Goal: Task Accomplishment & Management: Use online tool/utility

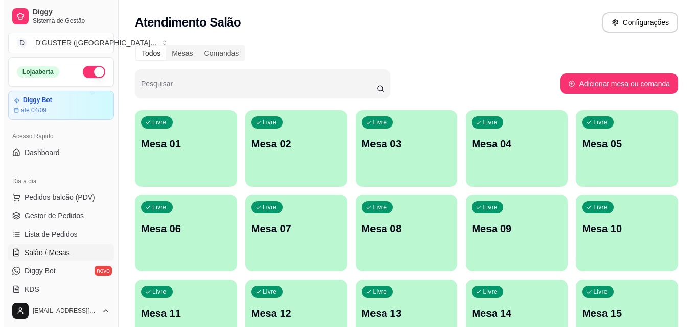
scroll to position [102, 0]
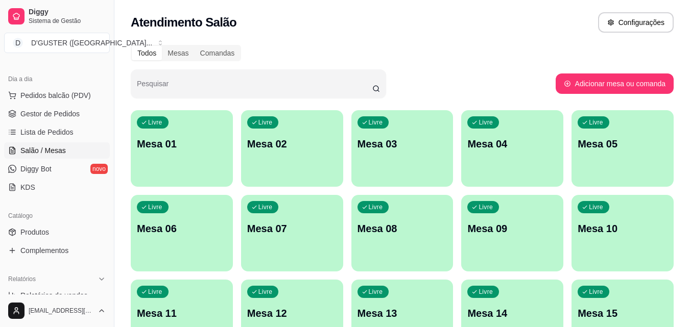
click at [182, 163] on div "Livre Mesa 01" at bounding box center [182, 142] width 102 height 64
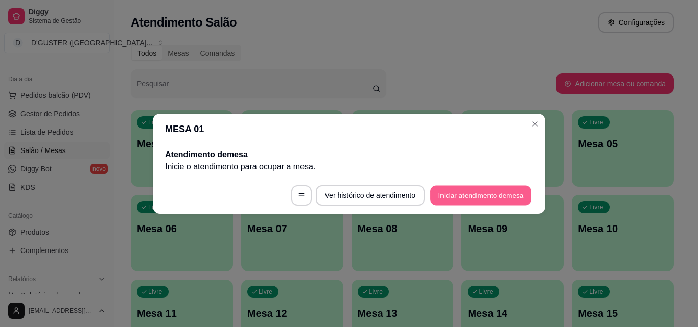
click at [476, 194] on button "Iniciar atendimento de mesa" at bounding box center [480, 195] width 101 height 20
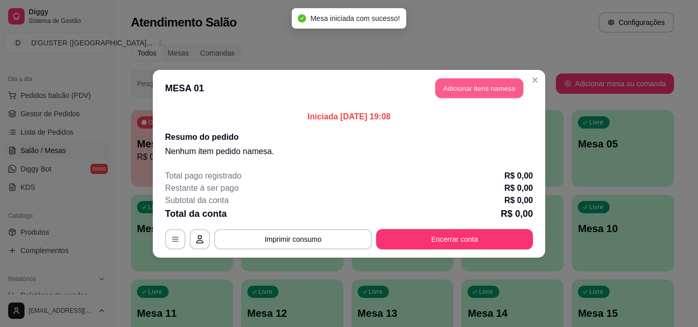
click at [496, 89] on button "Adicionar itens na mesa" at bounding box center [479, 88] width 88 height 20
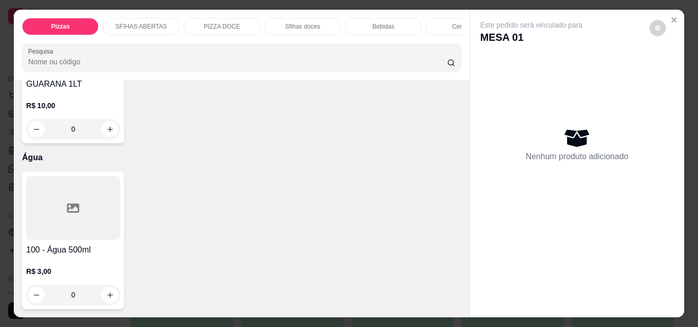
scroll to position [4099, 0]
click at [107, 293] on icon "increase-product-quantity" at bounding box center [109, 295] width 5 height 5
type input "1"
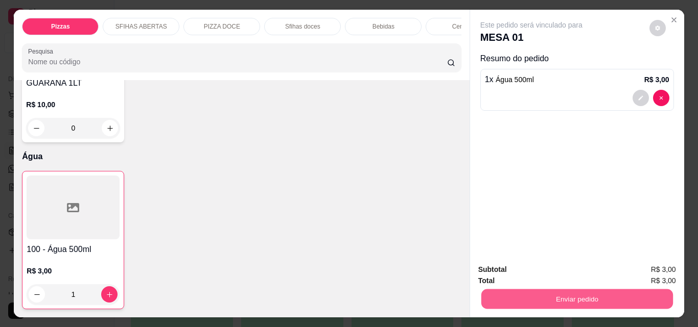
click at [581, 300] on button "Enviar pedido" at bounding box center [577, 299] width 192 height 20
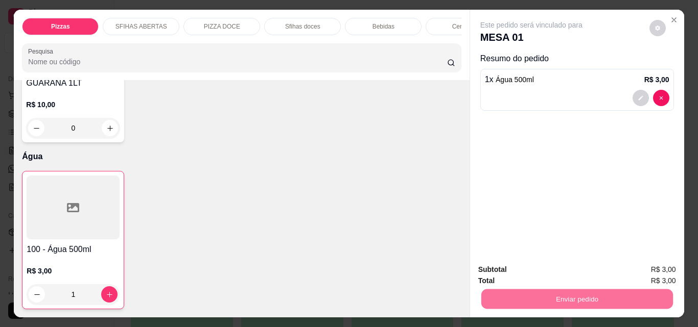
click at [554, 273] on button "Não registrar e enviar pedido" at bounding box center [543, 270] width 106 height 19
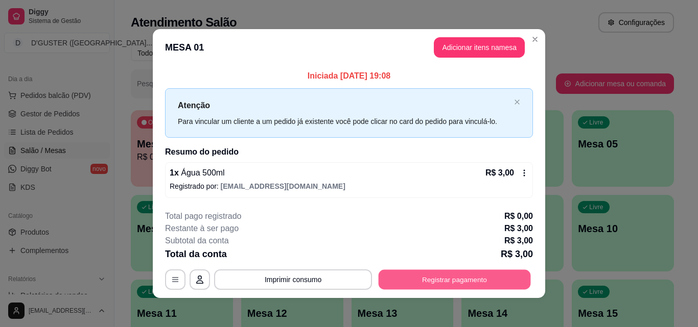
click at [428, 283] on button "Registrar pagamento" at bounding box center [455, 280] width 152 height 20
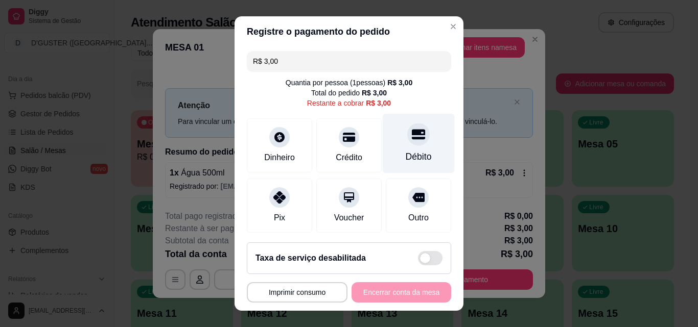
click at [402, 149] on div "Débito" at bounding box center [419, 144] width 72 height 60
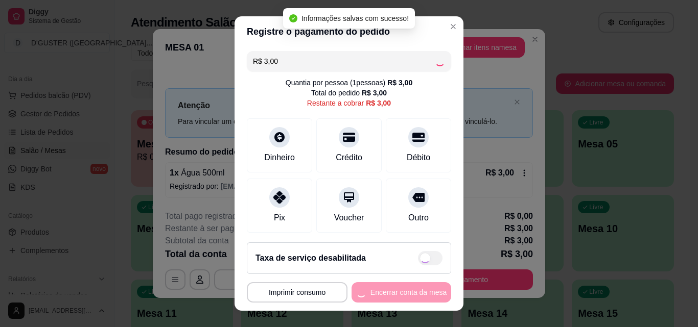
type input "R$ 0,00"
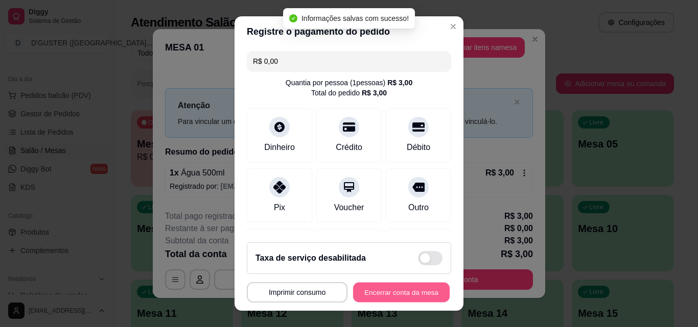
click at [408, 286] on button "Encerrar conta da mesa" at bounding box center [401, 293] width 97 height 20
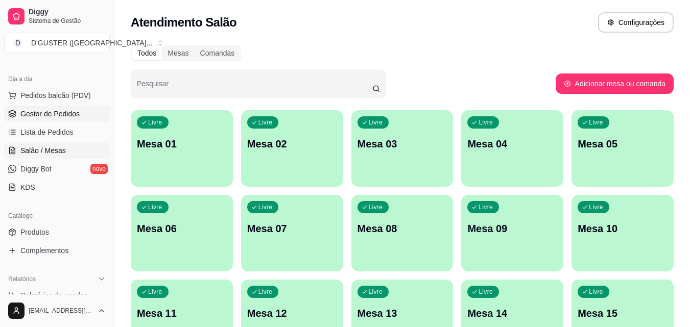
click at [74, 111] on span "Gestor de Pedidos" at bounding box center [49, 114] width 59 height 10
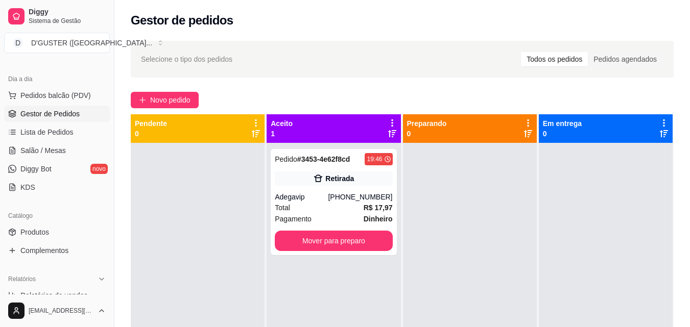
click at [4, 106] on link "Gestor de Pedidos" at bounding box center [57, 114] width 106 height 16
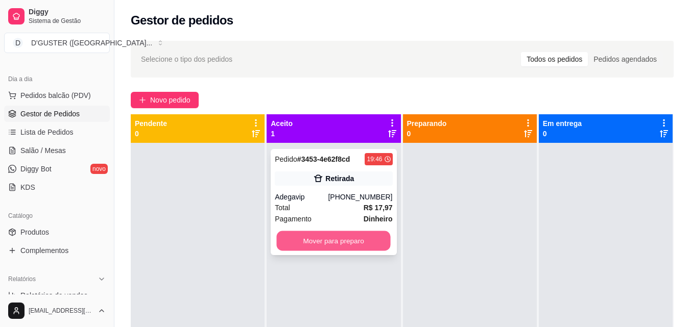
click at [350, 235] on button "Mover para preparo" at bounding box center [334, 241] width 114 height 20
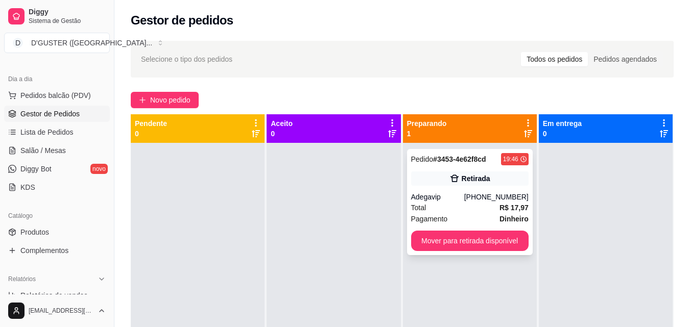
click at [467, 207] on div "Total R$ 17,97" at bounding box center [469, 207] width 117 height 11
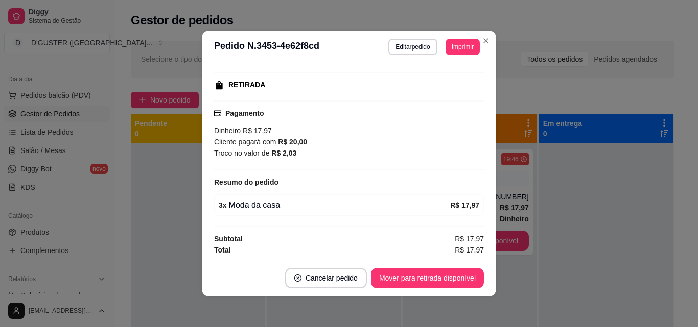
scroll to position [2, 0]
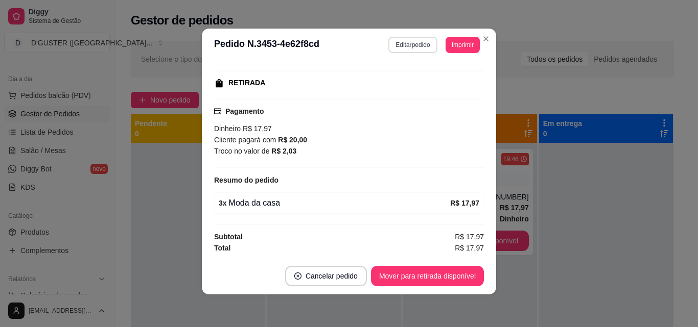
click at [400, 38] on button "Editar pedido" at bounding box center [412, 45] width 49 height 16
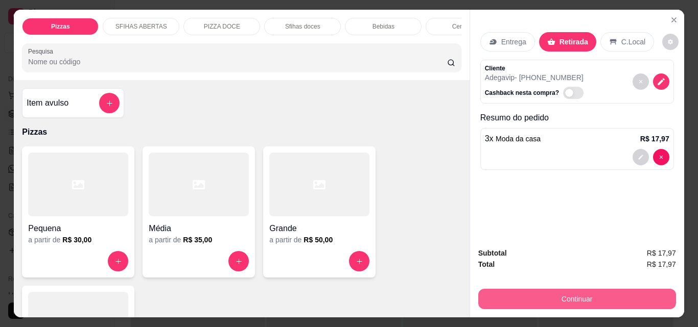
click at [518, 289] on button "Continuar" at bounding box center [577, 299] width 198 height 20
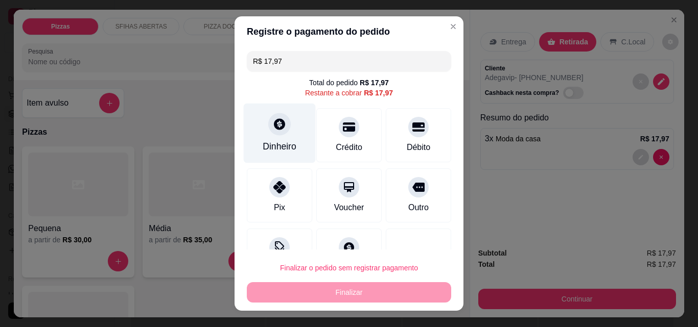
click at [272, 134] on div at bounding box center [279, 124] width 22 height 22
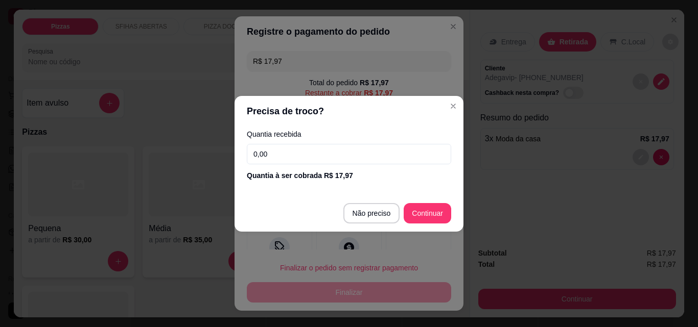
click at [364, 157] on input "0,00" at bounding box center [349, 154] width 204 height 20
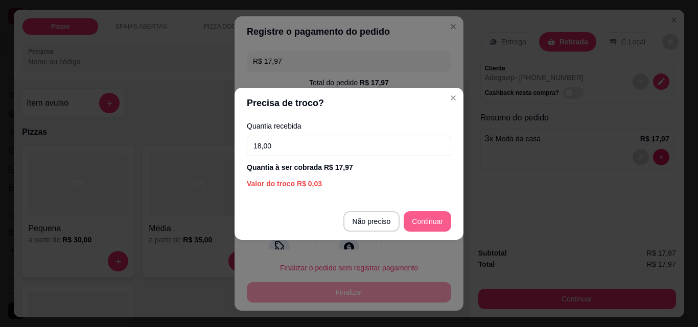
type input "18,00"
type input "R$ 0,00"
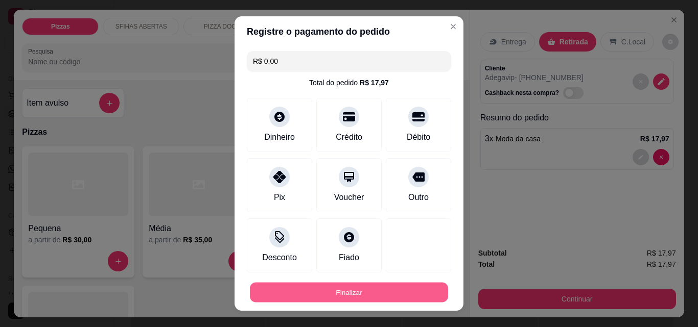
click at [304, 288] on button "Finalizar" at bounding box center [349, 293] width 198 height 20
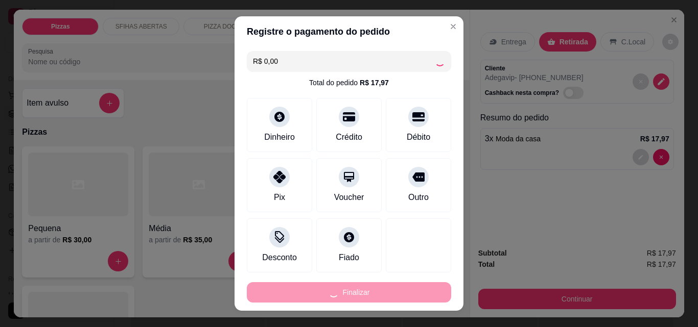
type input "0"
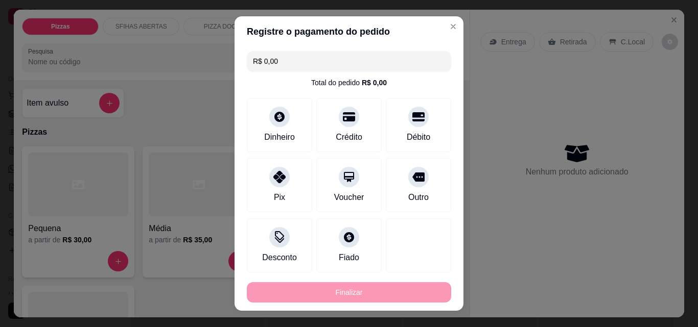
type input "-R$ 17,97"
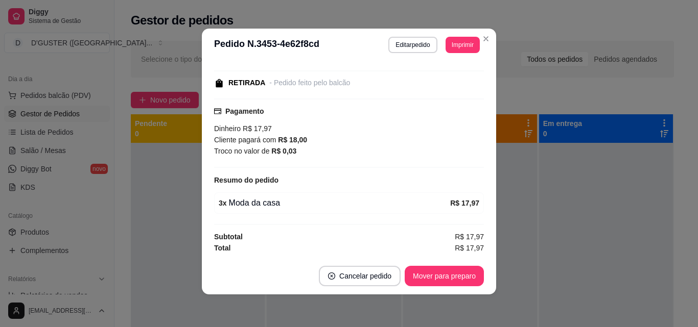
scroll to position [143, 0]
click at [446, 273] on button "Mover para preparo" at bounding box center [444, 276] width 79 height 20
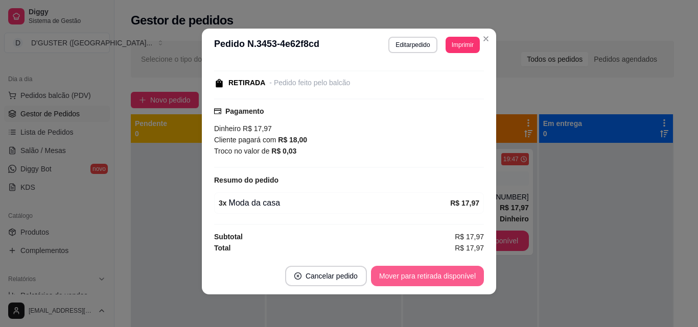
click at [455, 269] on button "Mover para retirada disponível" at bounding box center [427, 276] width 113 height 20
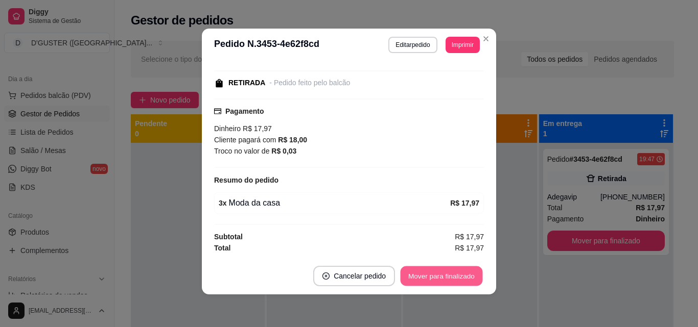
click at [467, 274] on button "Mover para finalizado" at bounding box center [441, 277] width 82 height 20
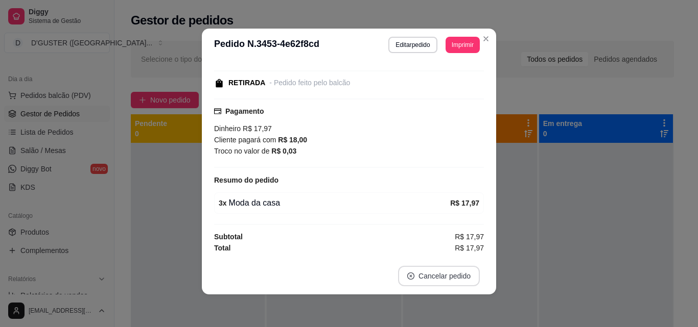
scroll to position [109, 0]
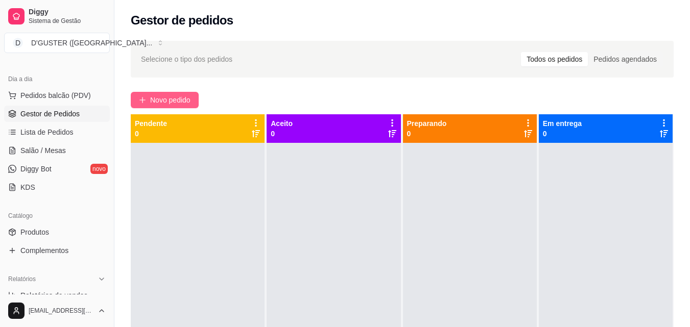
click at [178, 102] on span "Novo pedido" at bounding box center [170, 100] width 40 height 11
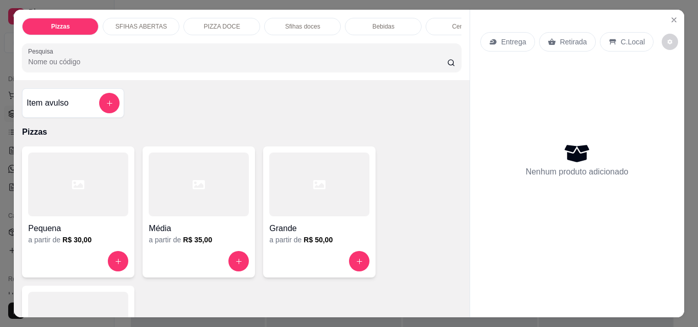
click at [508, 37] on p "Entrega" at bounding box center [513, 42] width 25 height 10
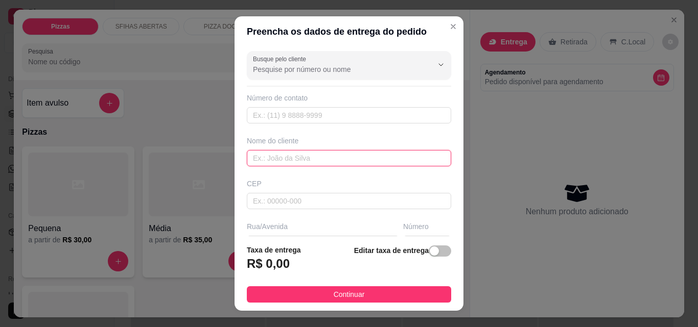
click at [296, 163] on input "text" at bounding box center [349, 158] width 204 height 16
type input "a"
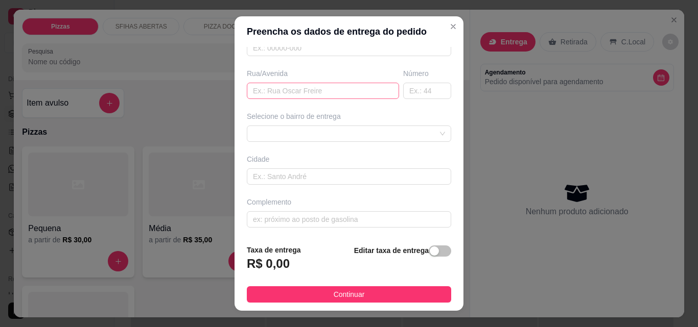
type input "ADSON"
click at [284, 96] on input "text" at bounding box center [323, 91] width 152 height 16
type input "U"
type input "RUA LARANJEIRA"
click at [407, 91] on input "text" at bounding box center [427, 91] width 48 height 16
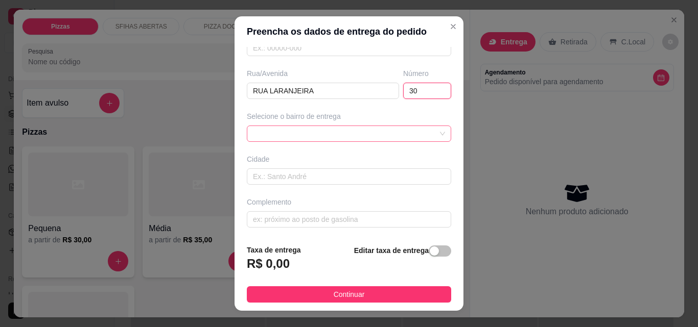
click at [309, 130] on div at bounding box center [349, 134] width 204 height 16
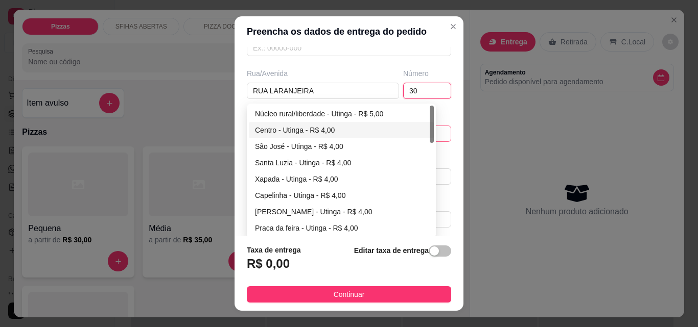
type input "30"
click at [267, 129] on div "Centro - Utinga - R$ 4,00" at bounding box center [341, 130] width 173 height 11
type input "Utinga"
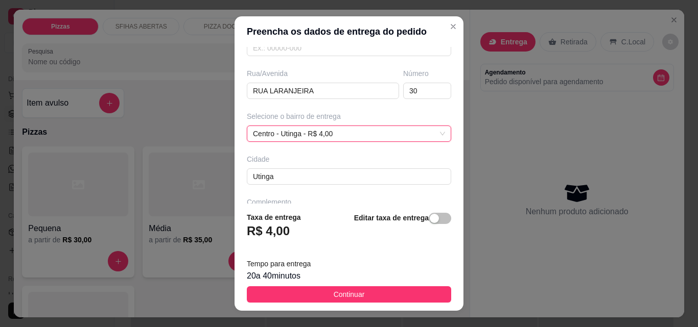
click at [390, 303] on footer "Taxa de entrega R$ 4,00 Editar taxa de entrega Tempo para entrega 20 a 40 minut…" at bounding box center [348, 257] width 229 height 107
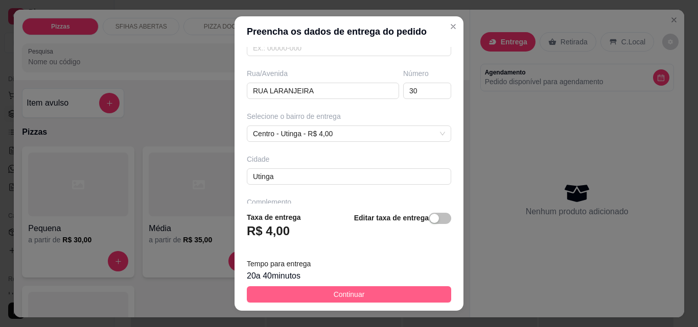
click at [334, 290] on span "Continuar" at bounding box center [349, 294] width 31 height 11
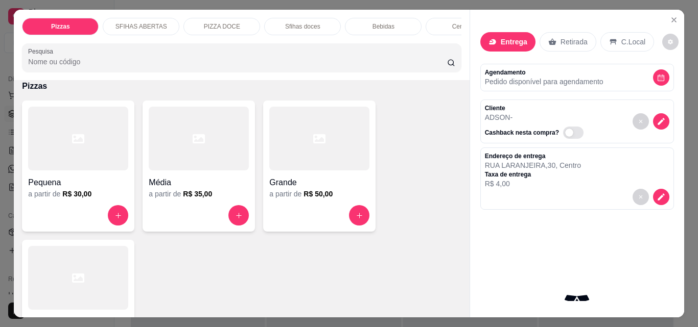
scroll to position [102, 0]
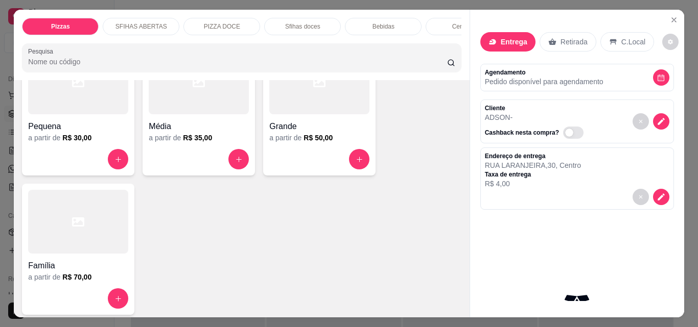
click at [184, 127] on h4 "Média" at bounding box center [199, 127] width 100 height 12
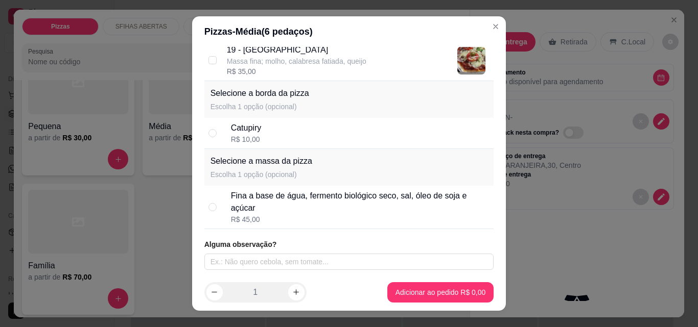
scroll to position [797, 0]
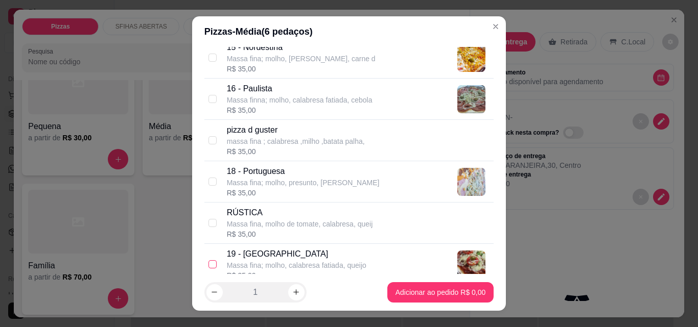
click at [210, 263] on input "checkbox" at bounding box center [212, 265] width 8 height 8
checkbox input "true"
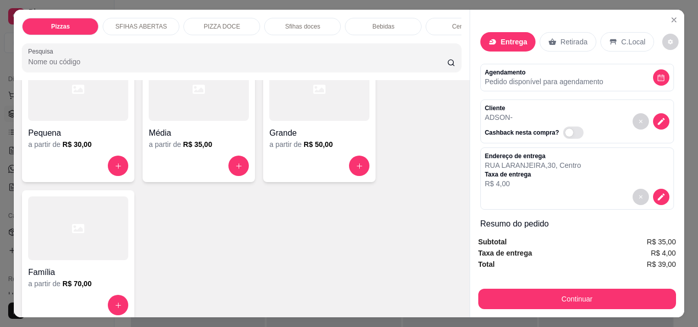
scroll to position [0, 0]
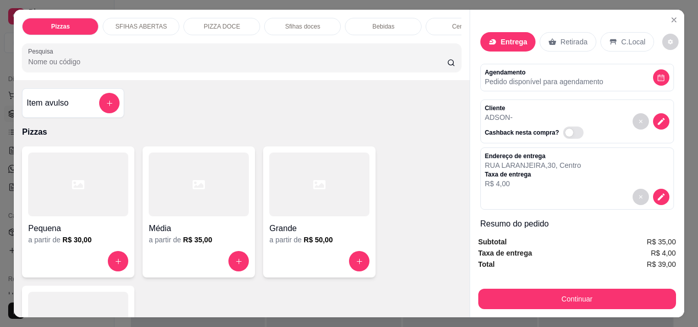
click at [49, 108] on h4 "Item avulso" at bounding box center [48, 103] width 42 height 12
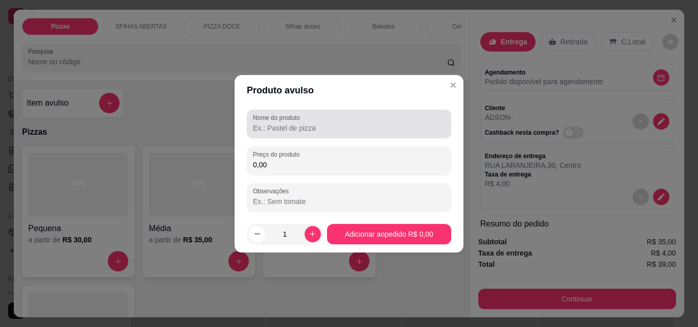
click at [299, 134] on div at bounding box center [349, 124] width 192 height 20
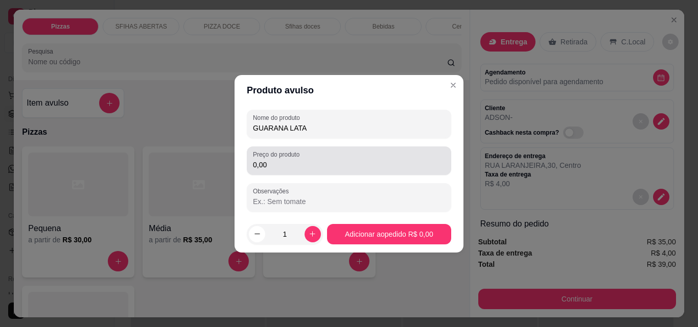
type input "GUARANA LATA"
click at [297, 152] on label "Preço do produto" at bounding box center [278, 154] width 50 height 9
click at [297, 160] on input "0,00" at bounding box center [349, 165] width 192 height 10
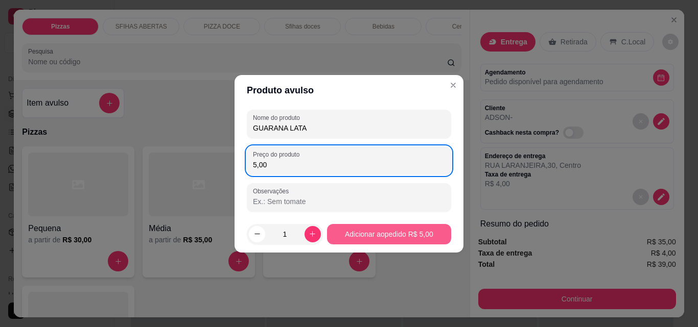
type input "5,00"
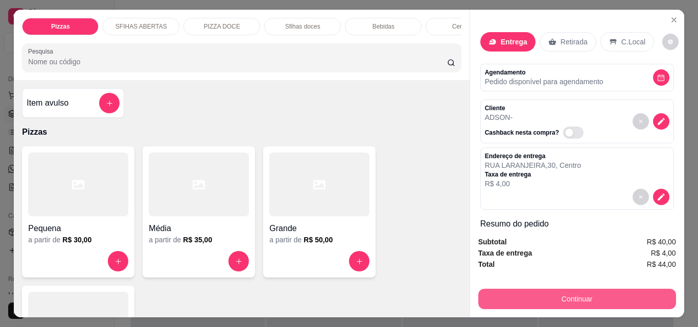
click at [541, 298] on button "Continuar" at bounding box center [577, 299] width 198 height 20
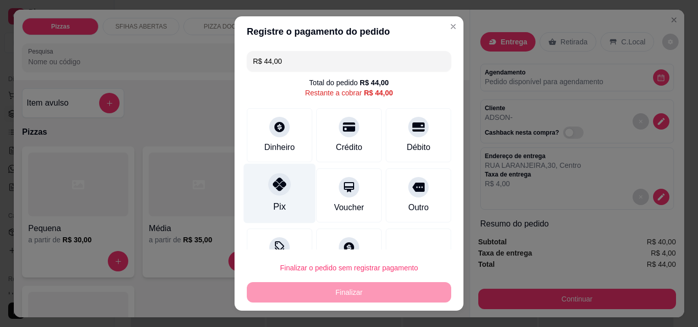
click at [266, 207] on div "Pix" at bounding box center [280, 194] width 72 height 60
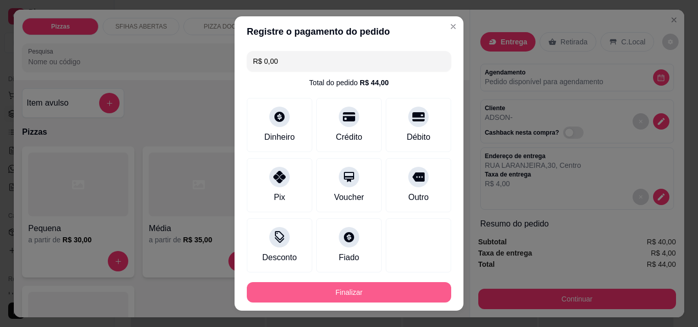
click at [355, 292] on button "Finalizar" at bounding box center [349, 292] width 204 height 20
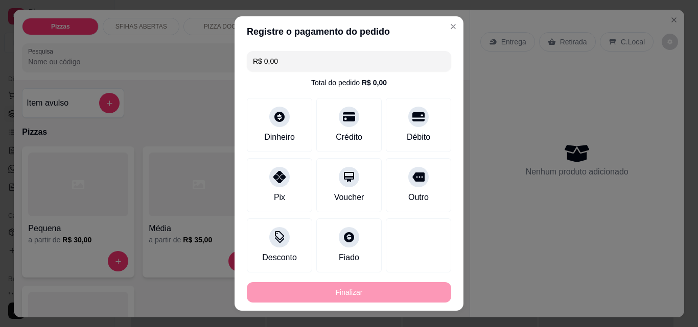
type input "-R$ 44,00"
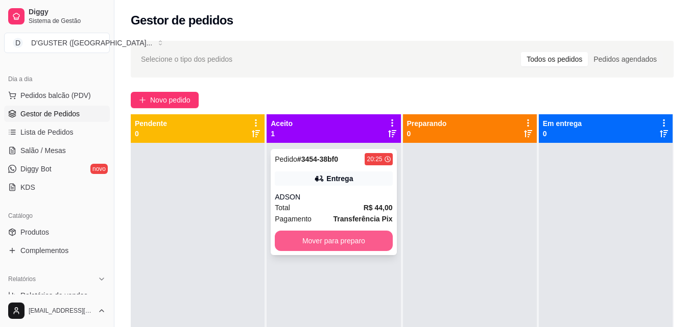
click at [327, 241] on button "Mover para preparo" at bounding box center [333, 241] width 117 height 20
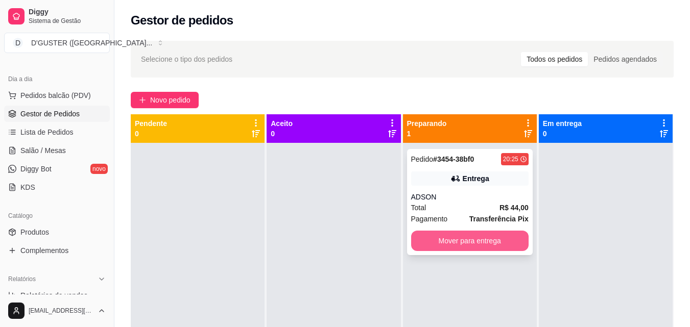
click at [483, 234] on button "Mover para entrega" at bounding box center [469, 241] width 117 height 20
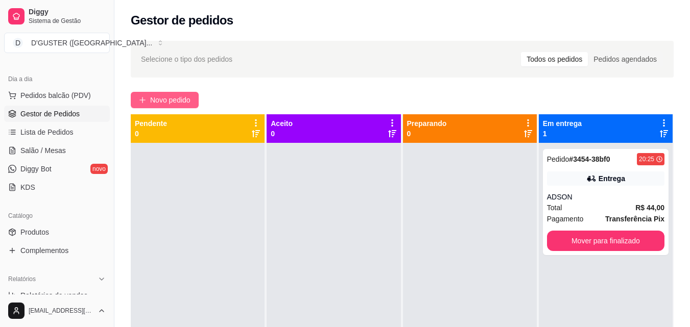
click at [158, 94] on button "Novo pedido" at bounding box center [165, 100] width 68 height 16
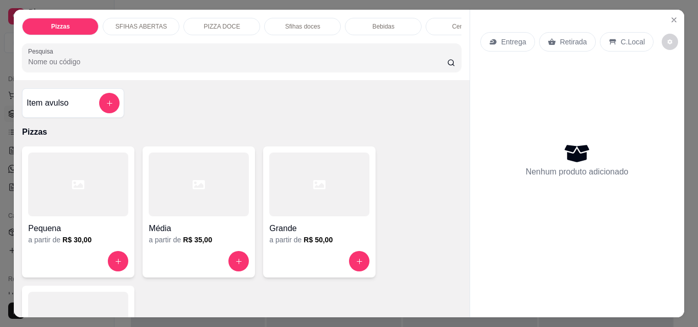
click at [568, 40] on p "Retirada" at bounding box center [573, 42] width 27 height 10
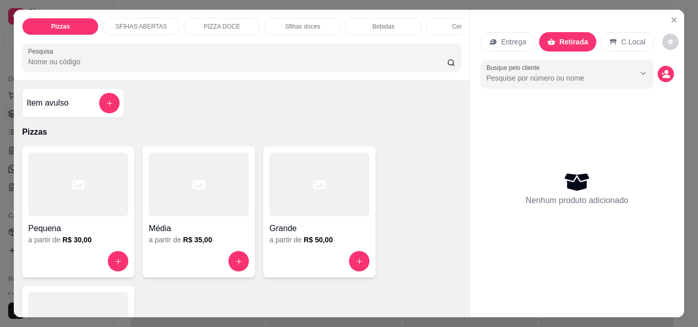
click at [168, 231] on h4 "Média" at bounding box center [199, 229] width 100 height 12
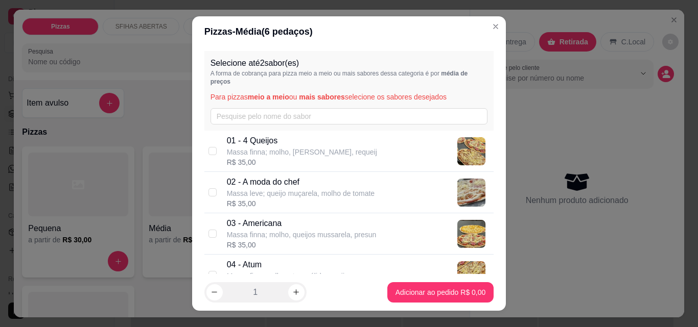
click at [204, 188] on div "02 - A moda do chef [PERSON_NAME] leve; queijo muçarela, molho de tomate R$ 35,…" at bounding box center [349, 192] width 290 height 41
checkbox input "true"
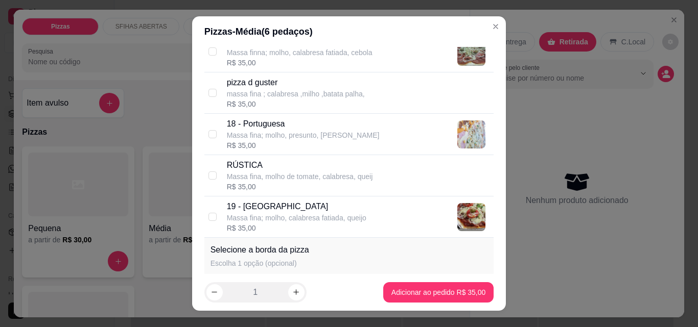
scroll to position [868, 0]
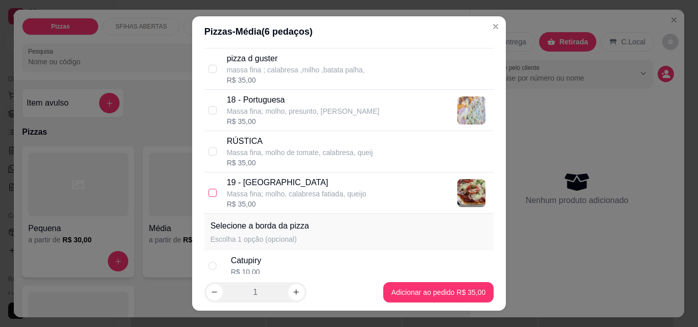
click at [208, 193] on input "checkbox" at bounding box center [212, 193] width 8 height 8
checkbox input "true"
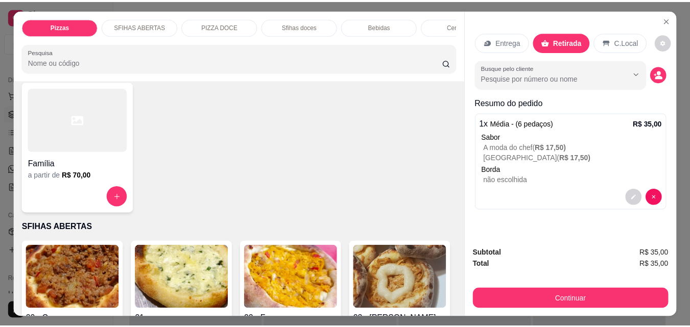
scroll to position [0, 0]
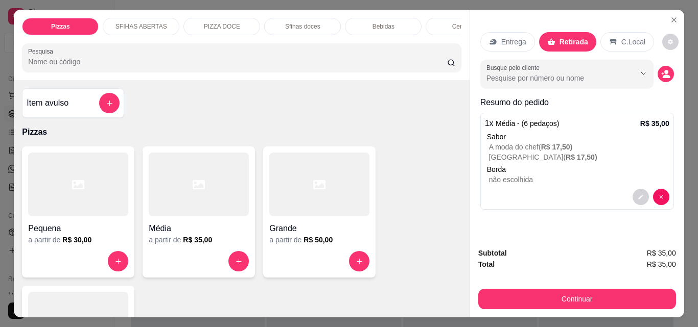
click at [86, 110] on div "Item avulso" at bounding box center [73, 103] width 93 height 20
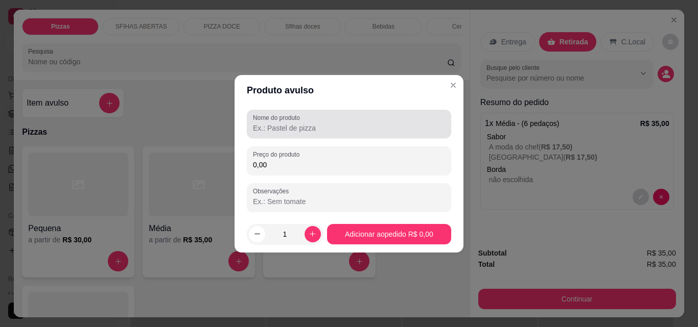
click at [301, 120] on label "Nome do produto" at bounding box center [278, 117] width 51 height 9
click at [301, 123] on input "Nome do produto" at bounding box center [349, 128] width 192 height 10
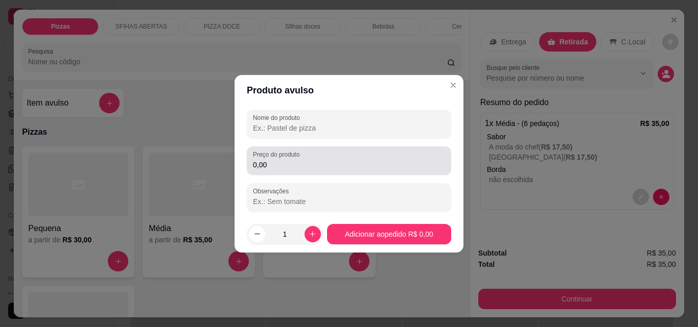
type input "A"
type input "COCA COLA ZERO LATA"
click at [296, 169] on input "0,00" at bounding box center [349, 165] width 192 height 10
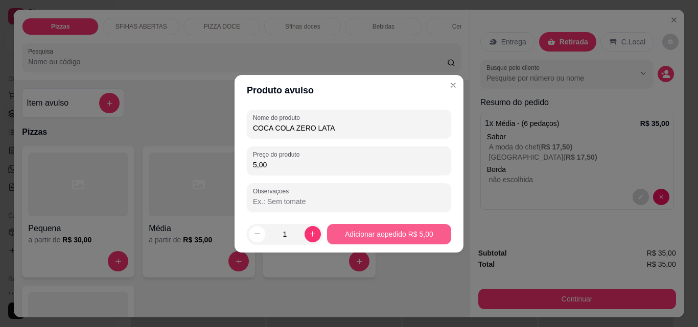
type input "5,00"
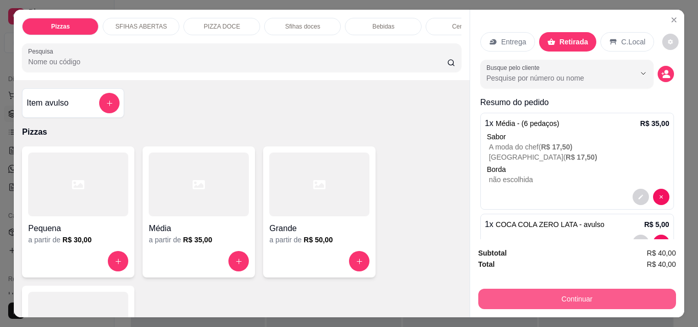
click at [581, 289] on button "Continuar" at bounding box center [577, 299] width 198 height 20
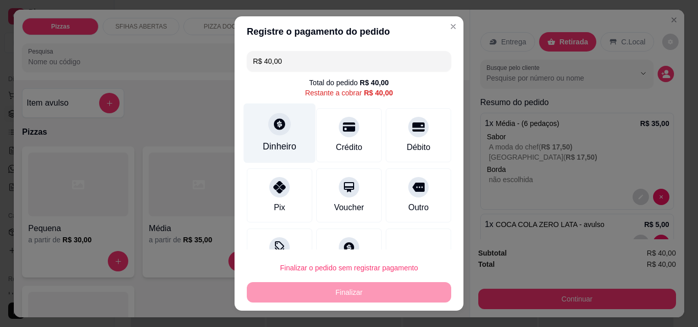
click at [272, 134] on div at bounding box center [279, 124] width 22 height 22
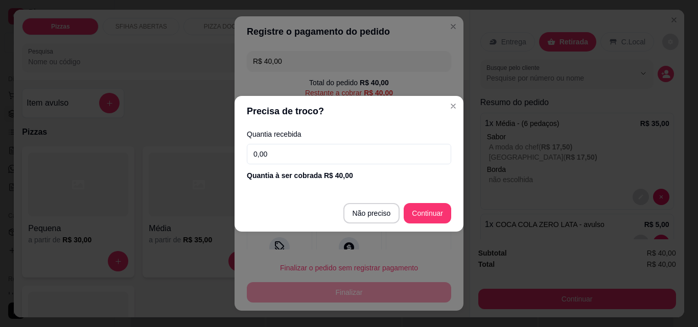
click at [302, 147] on input "0,00" at bounding box center [349, 154] width 204 height 20
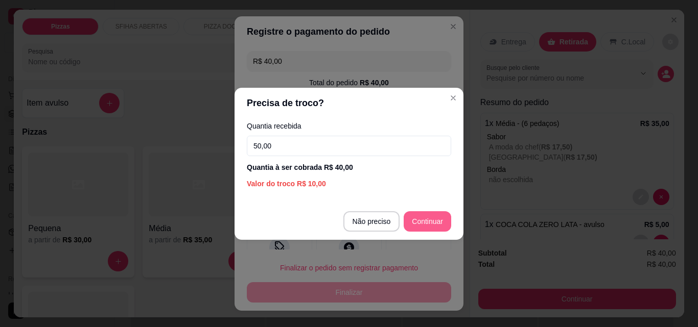
type input "50,00"
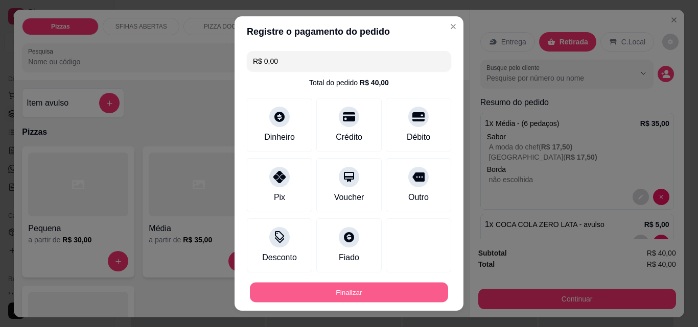
click at [408, 289] on button "Finalizar" at bounding box center [349, 293] width 198 height 20
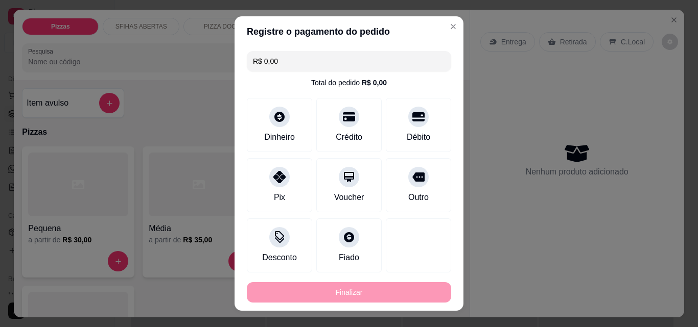
type input "-R$ 40,00"
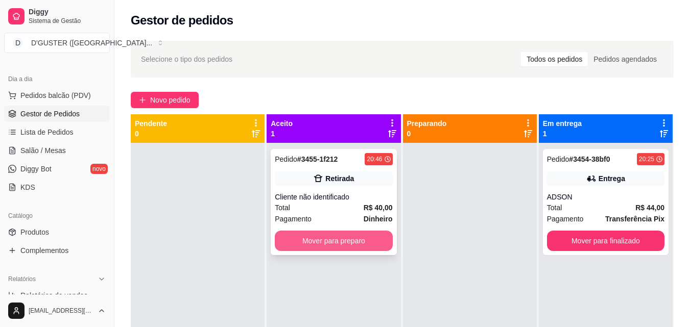
click at [333, 232] on button "Mover para preparo" at bounding box center [333, 241] width 117 height 20
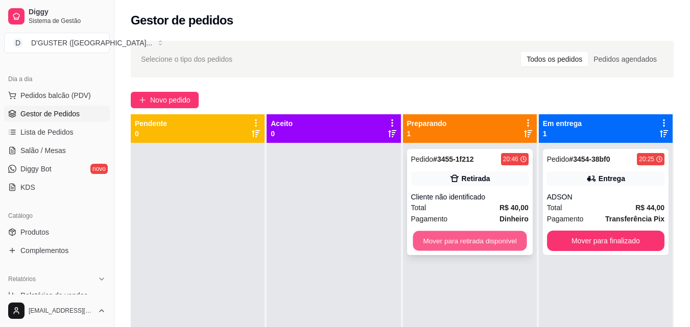
click at [437, 242] on button "Mover para retirada disponível" at bounding box center [470, 241] width 114 height 20
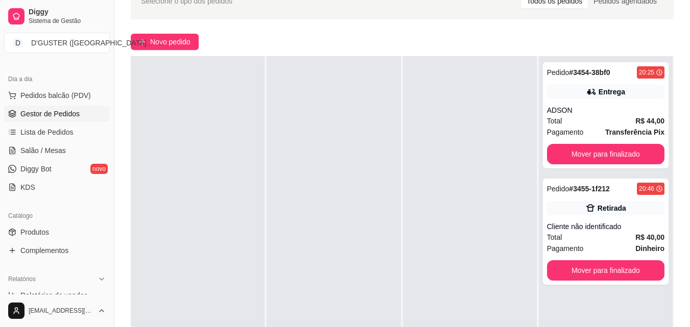
scroll to position [156, 0]
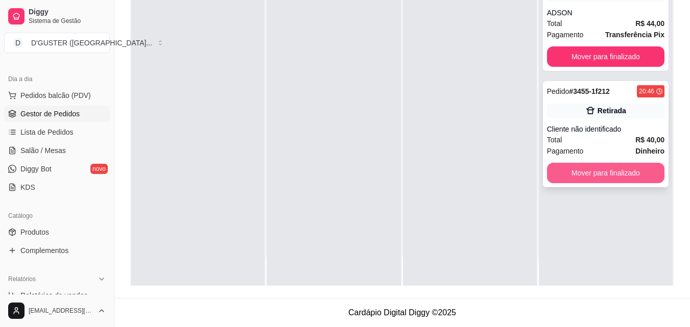
click at [584, 171] on button "Mover para finalizado" at bounding box center [605, 173] width 117 height 20
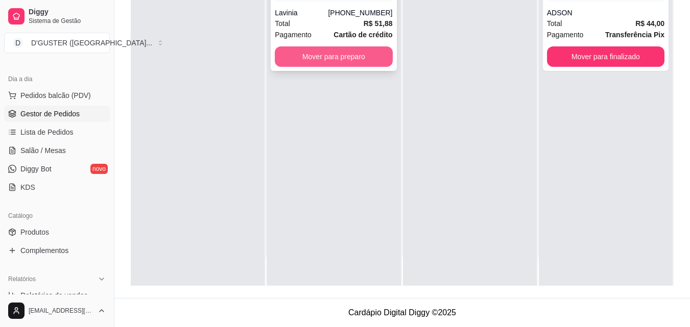
click at [295, 55] on button "Mover para preparo" at bounding box center [333, 56] width 117 height 20
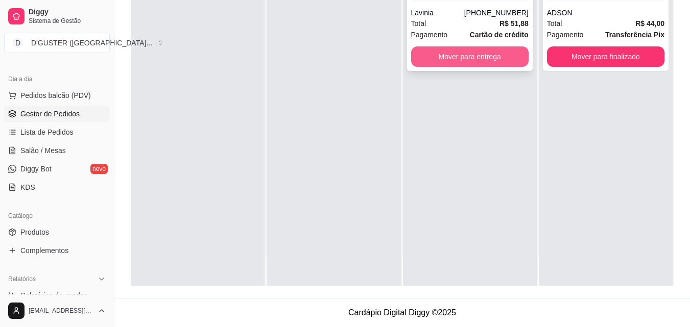
click at [496, 61] on button "Mover para entrega" at bounding box center [469, 56] width 117 height 20
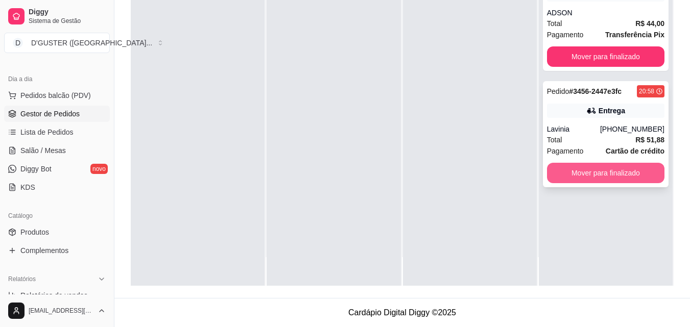
click at [599, 173] on button "Mover para finalizado" at bounding box center [605, 173] width 117 height 20
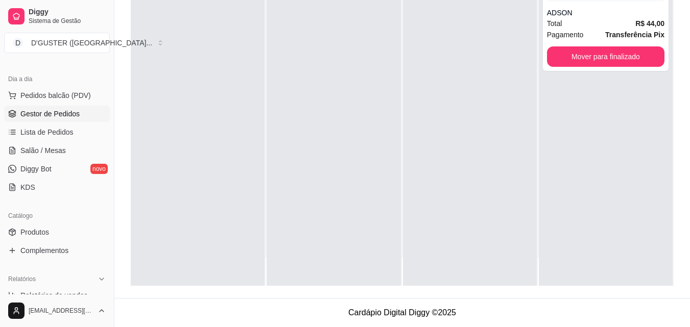
scroll to position [0, 0]
